Goal: Find specific page/section: Find specific page/section

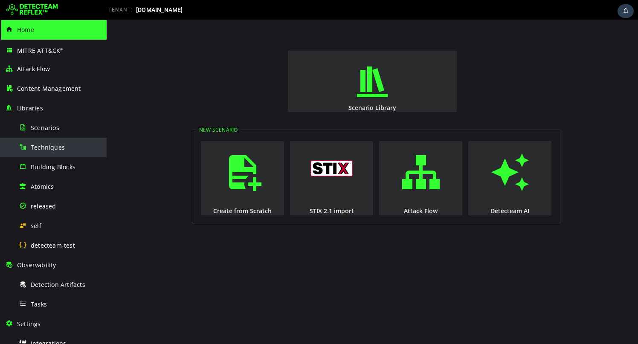
click at [49, 144] on span "Techniques" at bounding box center [48, 147] width 34 height 8
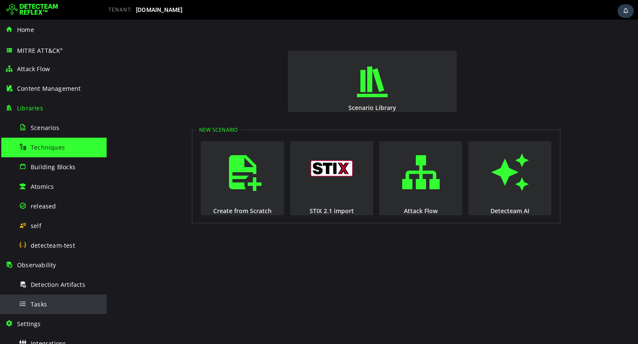
click at [66, 301] on div "Tasks" at bounding box center [60, 303] width 83 height 19
